Goal: Information Seeking & Learning: Learn about a topic

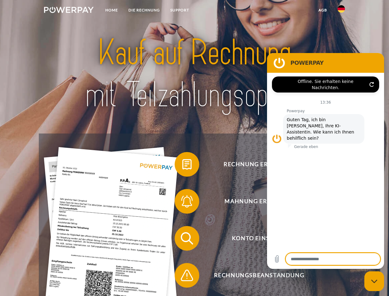
click at [69, 11] on img at bounding box center [69, 10] width 50 height 6
click at [341, 11] on img at bounding box center [341, 8] width 7 height 7
click at [323, 10] on link "agb" at bounding box center [322, 10] width 19 height 11
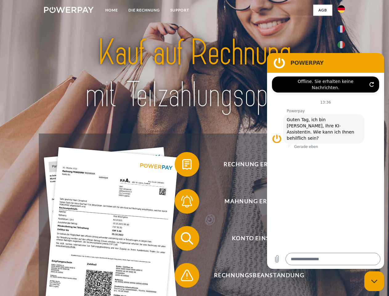
click at [182, 165] on span at bounding box center [177, 164] width 31 height 31
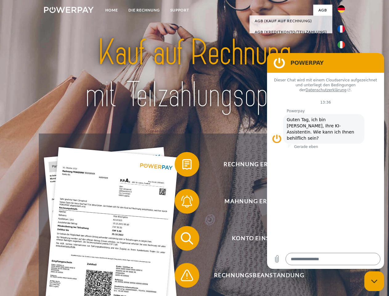
click at [182, 202] on span at bounding box center [177, 201] width 31 height 31
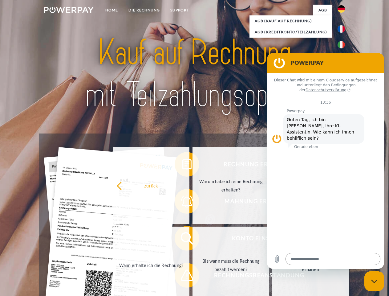
click at [193, 239] on link "Bis wann muss die Rechnung bezahlt werden?" at bounding box center [231, 264] width 77 height 77
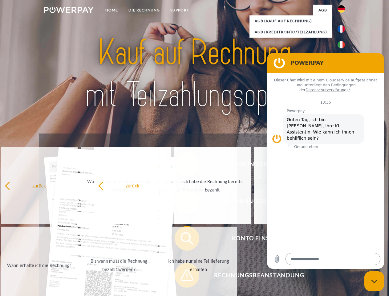
click at [182, 276] on div "Rechnung erhalten? Mahnung erhalten? Konto einsehen" at bounding box center [194, 256] width 311 height 247
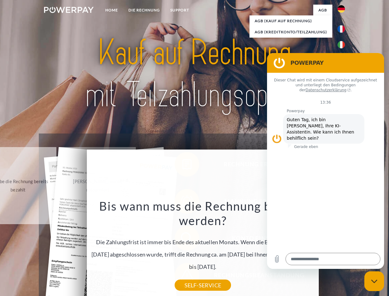
click at [374, 281] on icon "Messaging-Fenster schließen" at bounding box center [374, 281] width 6 height 4
type textarea "*"
